Goal: Task Accomplishment & Management: Manage account settings

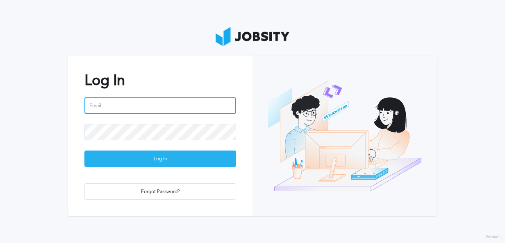
type input "[PERSON_NAME][EMAIL_ADDRESS][PERSON_NAME][DOMAIN_NAME]"
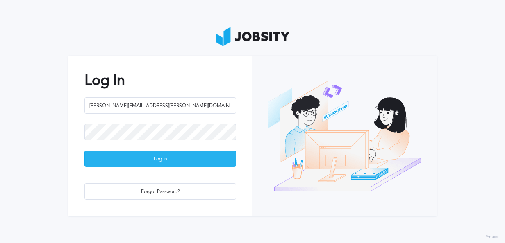
click at [136, 157] on div "Log In" at bounding box center [160, 159] width 151 height 16
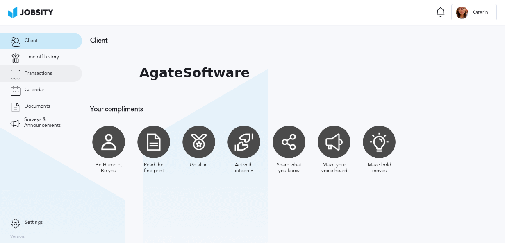
click at [59, 70] on link "Transactions" at bounding box center [41, 74] width 82 height 16
